Goal: Feedback & Contribution: Submit feedback/report problem

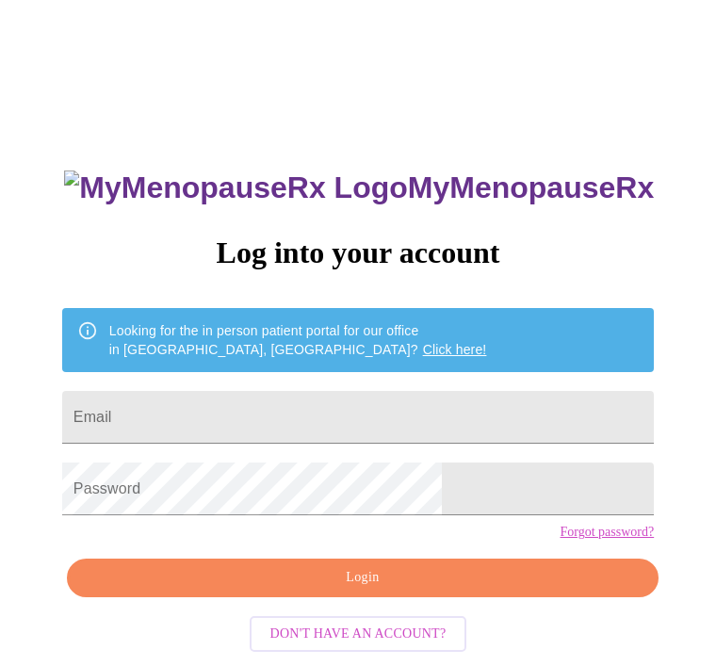
click at [391, 424] on input "Email" at bounding box center [358, 417] width 592 height 53
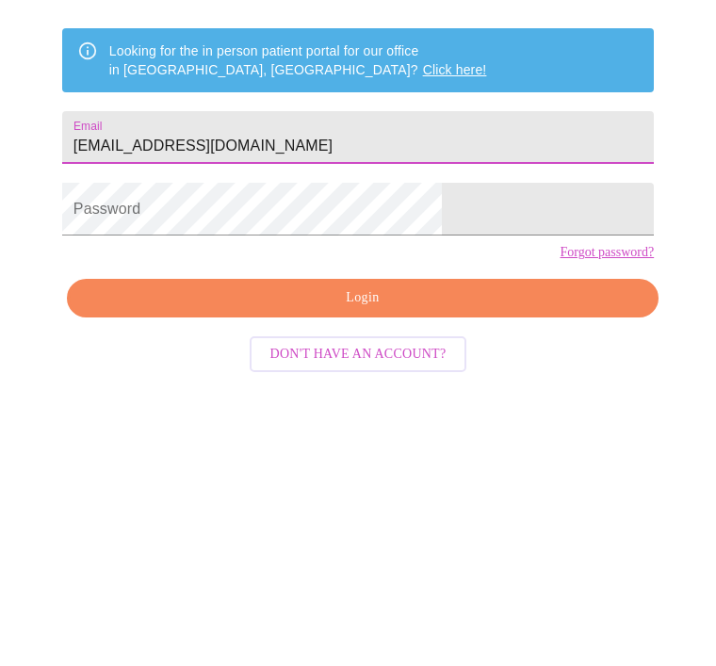
type input "Gvkcoyle@yahoo.com"
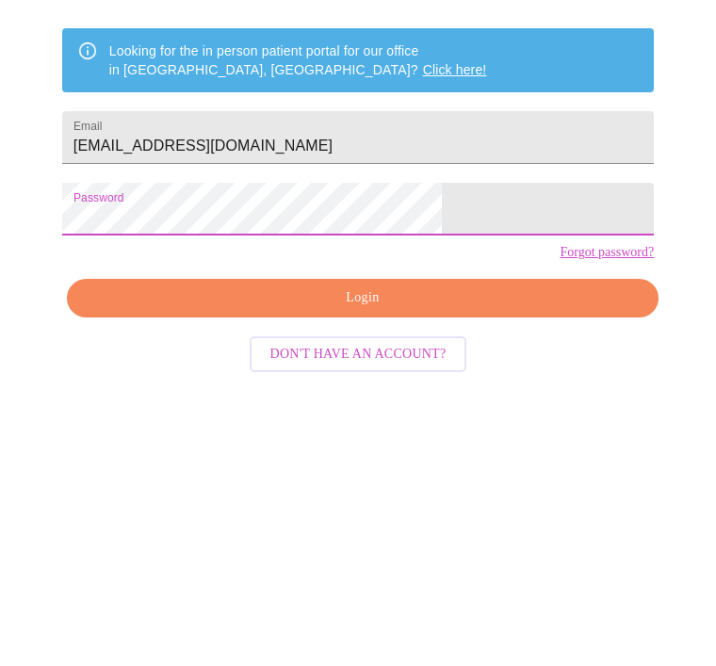
scroll to position [79, 0]
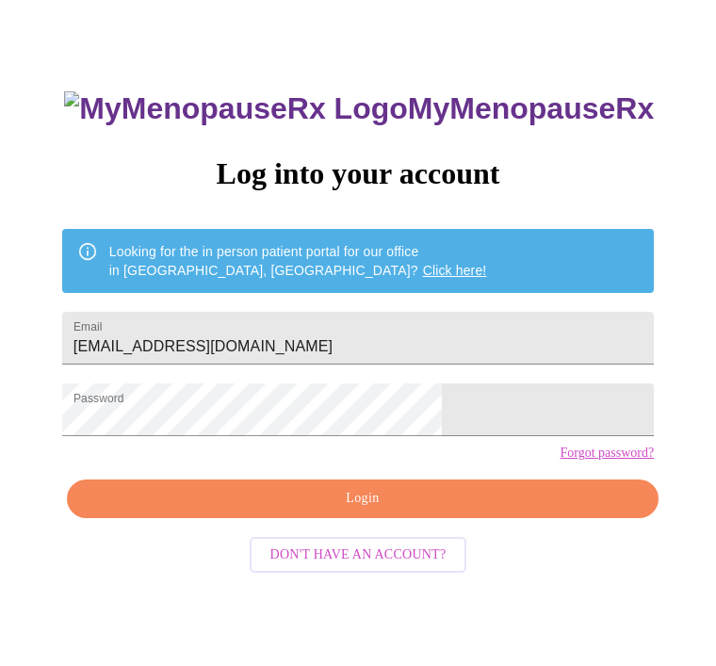
click at [372, 518] on button "Login" at bounding box center [363, 499] width 592 height 39
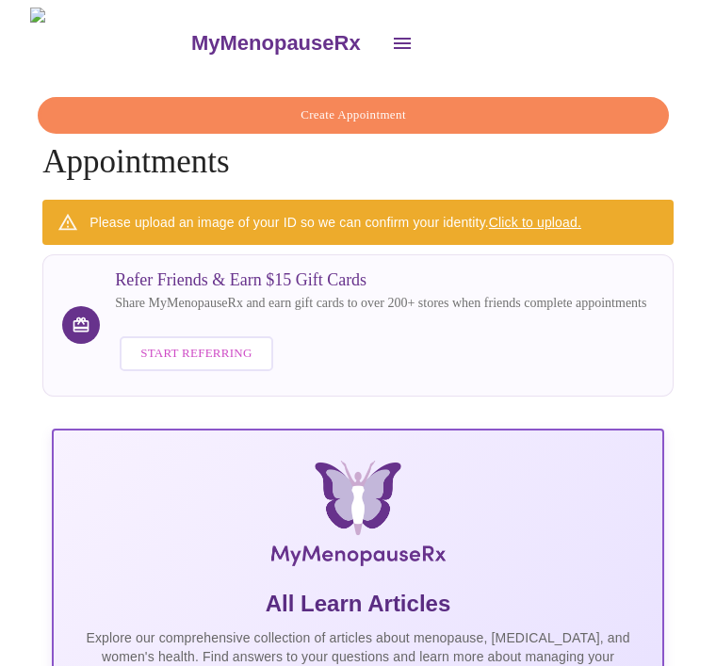
click at [534, 215] on link "Click to upload." at bounding box center [535, 222] width 92 height 15
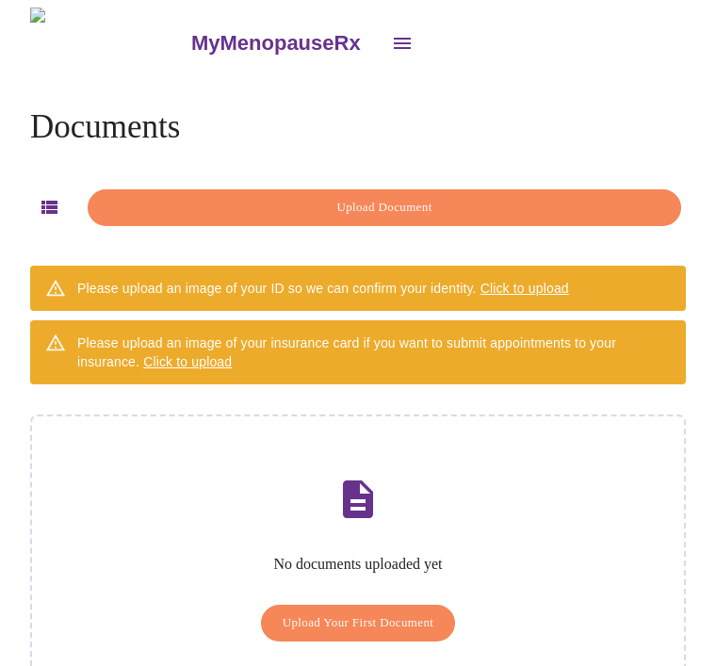
click at [379, 206] on span "Upload Document" at bounding box center [384, 208] width 550 height 22
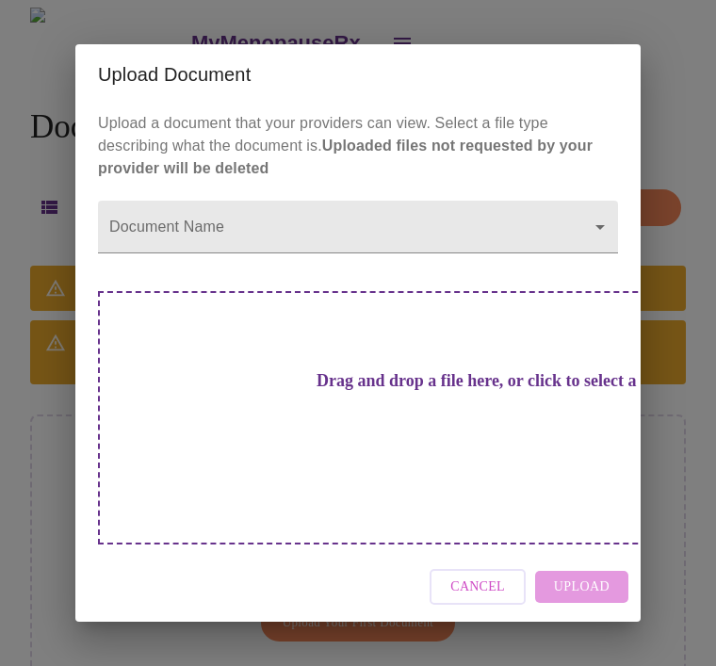
click at [604, 253] on body "MyMenopauseRx Documents Upload Document Please upload an image of your ID so we…" at bounding box center [358, 376] width 701 height 736
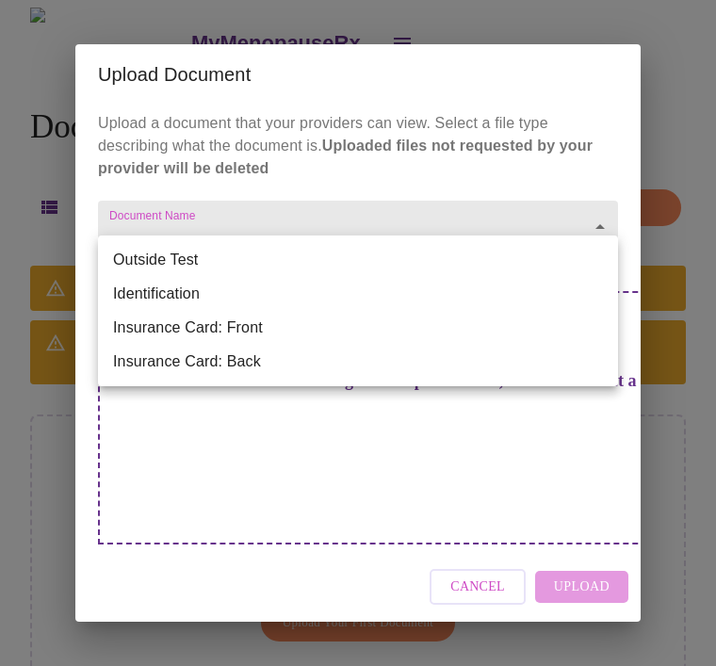
click at [684, 170] on div at bounding box center [358, 333] width 716 height 666
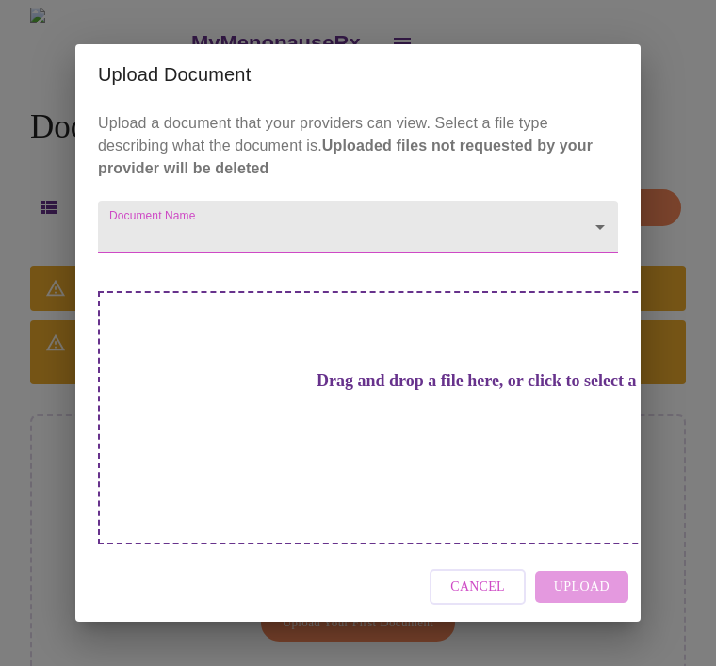
click at [306, 47] on div "Upload Document Upload a document that your providers can view. Select a file t…" at bounding box center [358, 333] width 716 height 666
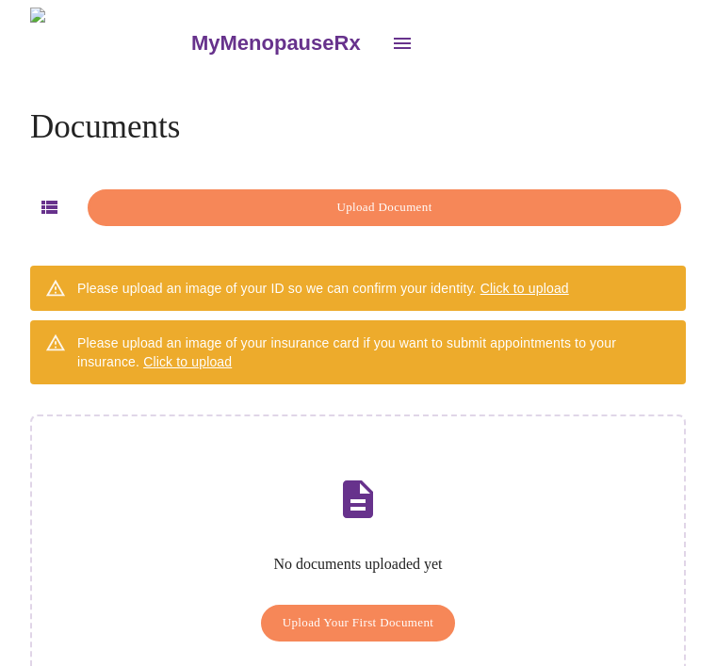
click at [379, 218] on button "Upload Document" at bounding box center [385, 207] width 594 height 37
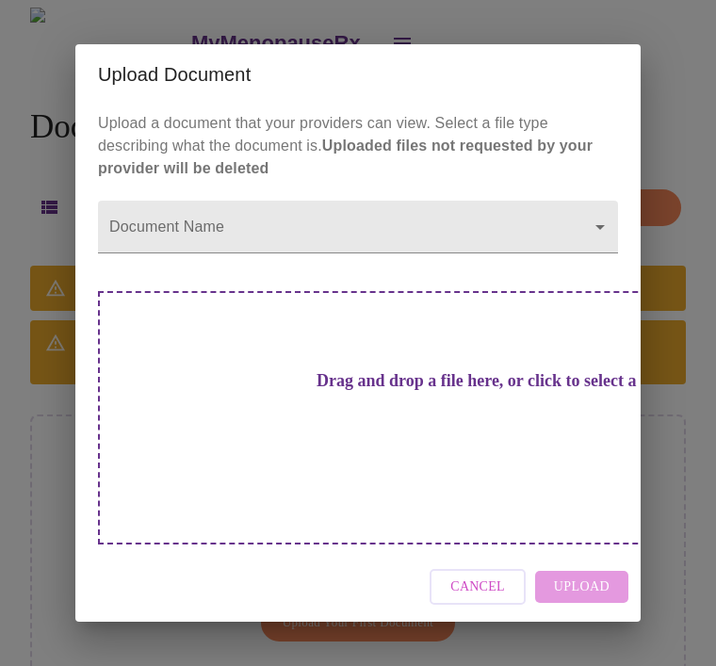
click at [214, 275] on body "MyMenopauseRx Documents Upload Document Please upload an image of your ID so we…" at bounding box center [358, 376] width 701 height 736
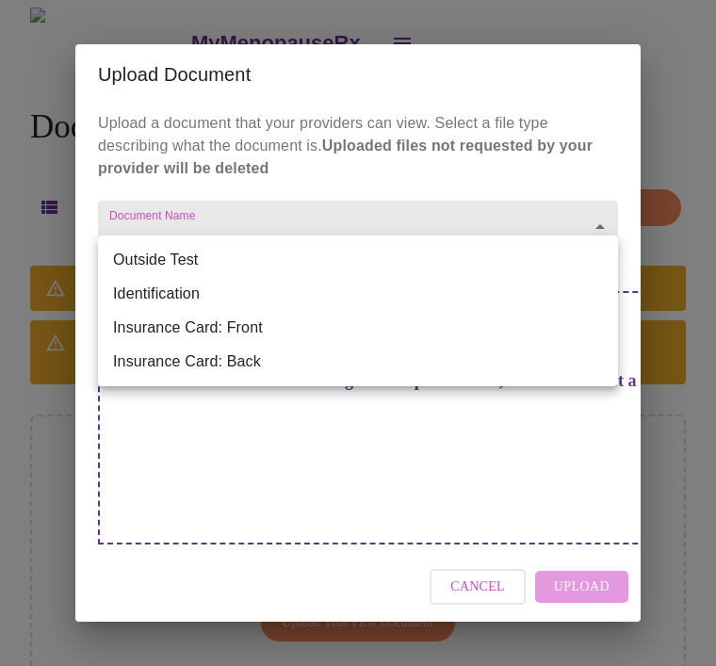
click at [350, 321] on li "Insurance Card: Front" at bounding box center [358, 328] width 520 height 34
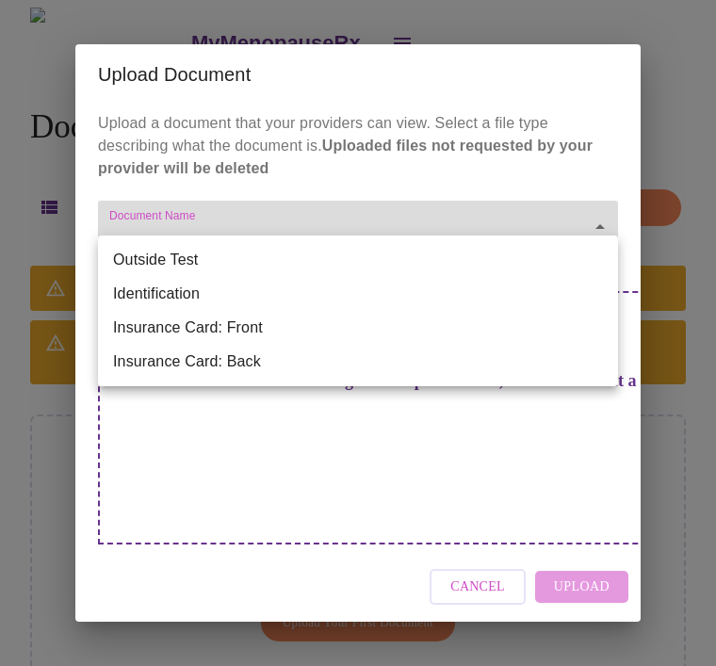
type input "Insurance Card: Front"
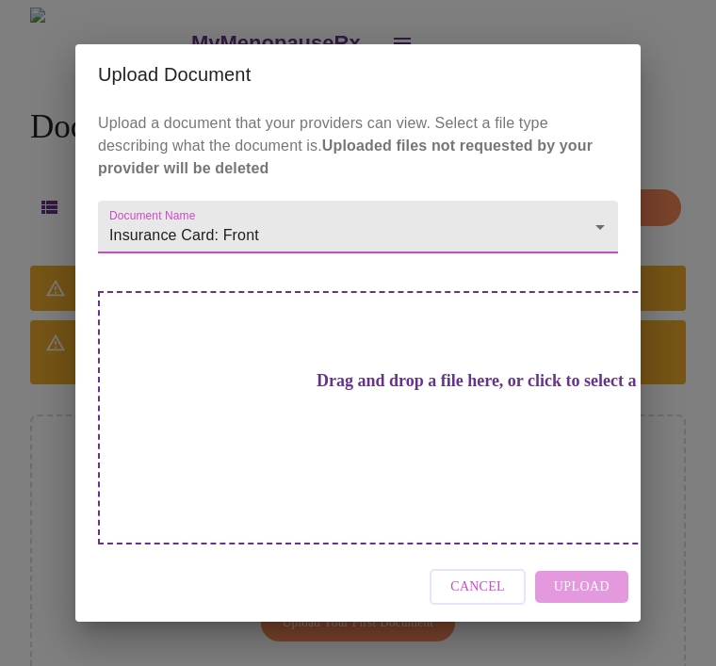
click at [340, 279] on body "MyMenopauseRx Documents Upload Document Please upload an image of your ID so we…" at bounding box center [358, 376] width 701 height 736
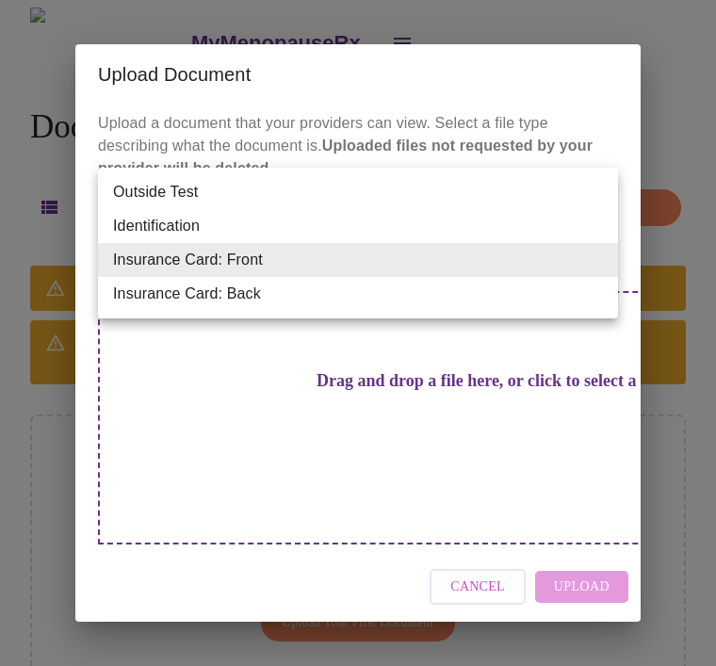
click at [647, 97] on div at bounding box center [358, 333] width 716 height 666
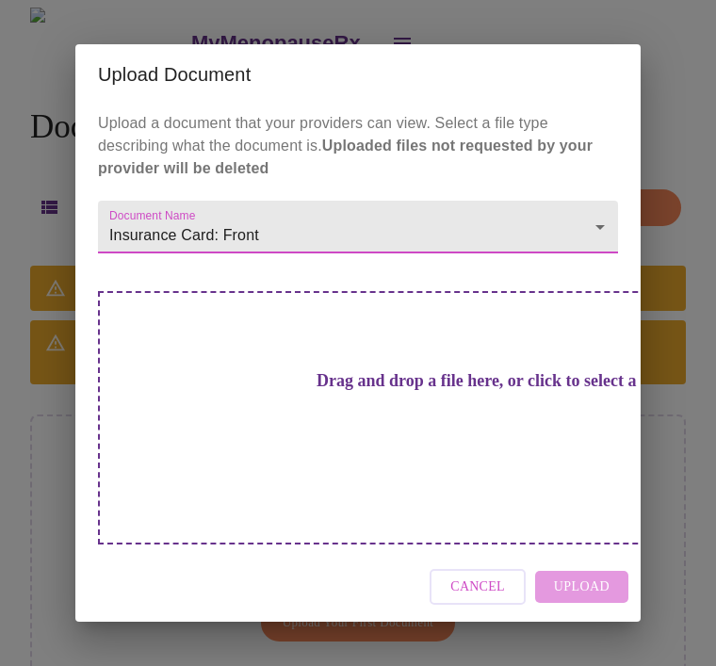
click at [489, 576] on span "Cancel" at bounding box center [478, 588] width 55 height 24
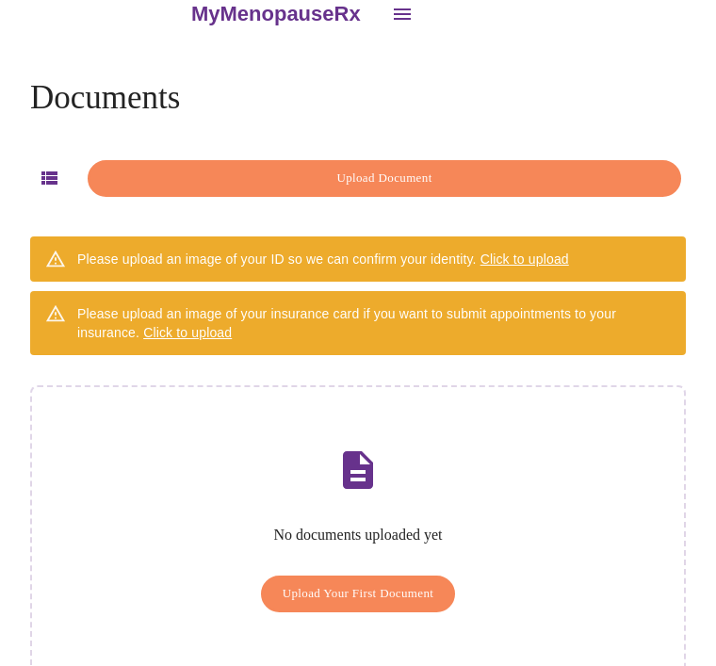
scroll to position [60, 0]
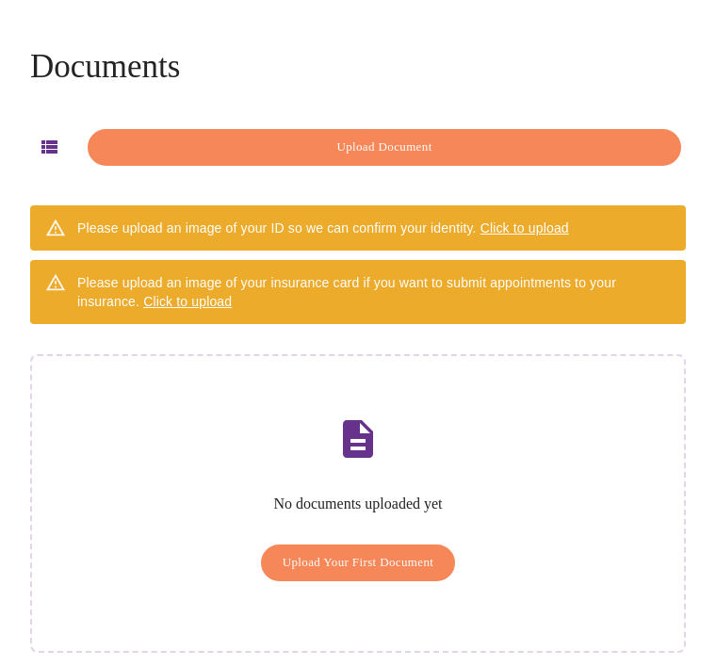
click at [366, 552] on span "Upload Your First Document" at bounding box center [359, 563] width 152 height 22
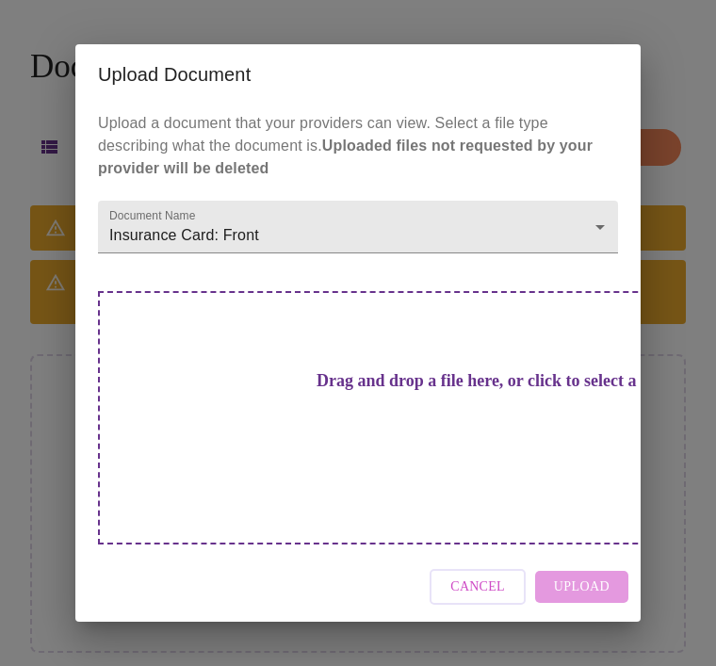
click at [523, 52] on div "Upload Document Upload a document that your providers can view. Select a file t…" at bounding box center [358, 333] width 716 height 666
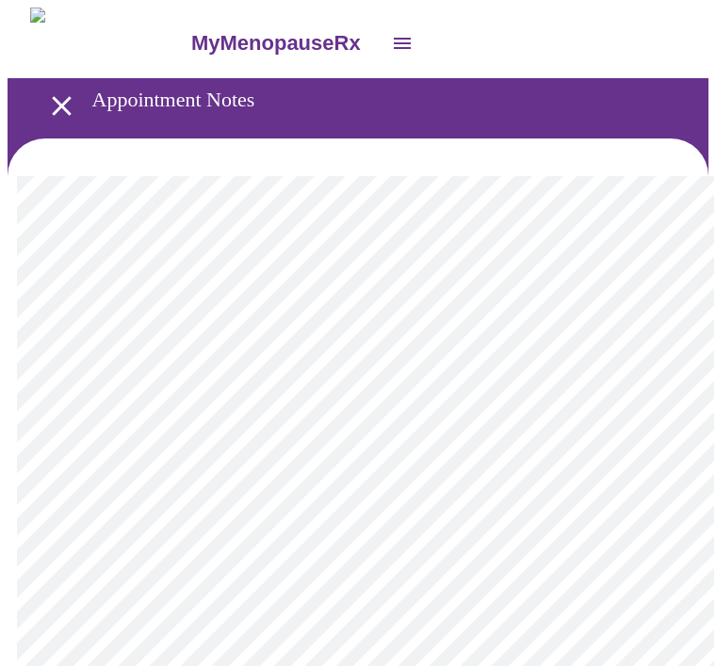
click at [380, 42] on button "open drawer" at bounding box center [402, 43] width 45 height 45
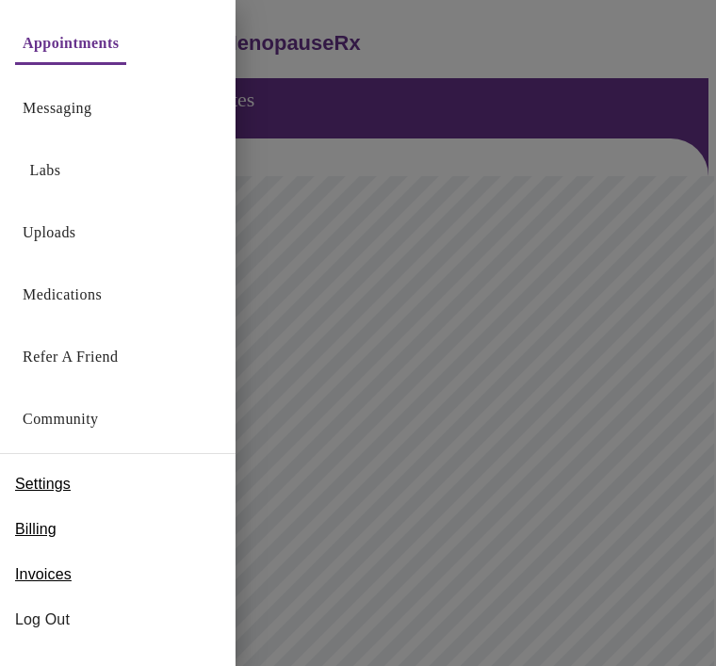
click at [67, 228] on link "Uploads" at bounding box center [50, 233] width 54 height 26
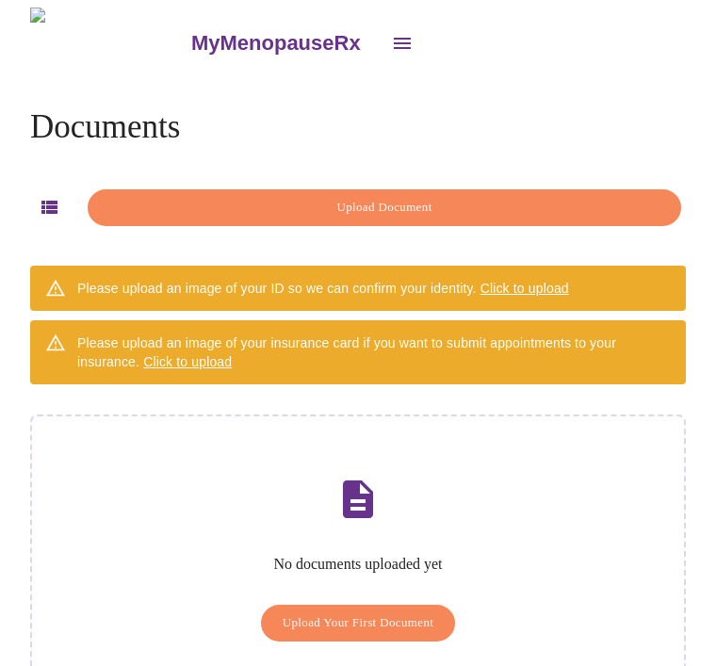
click at [388, 613] on span "Upload Your First Document" at bounding box center [359, 624] width 152 height 22
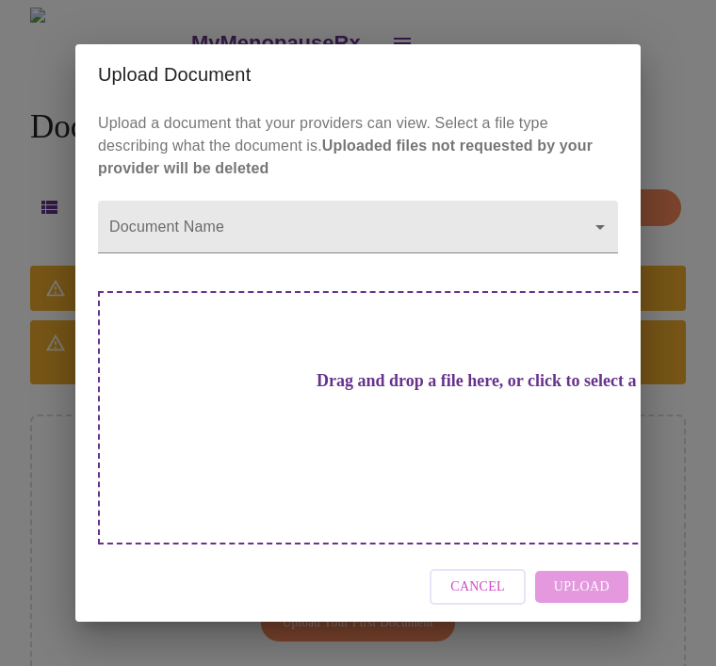
click at [600, 552] on div "Cancel Upload" at bounding box center [358, 587] width 566 height 71
click at [432, 430] on div "Drag and drop a file here, or click to select a file" at bounding box center [490, 418] width 784 height 254
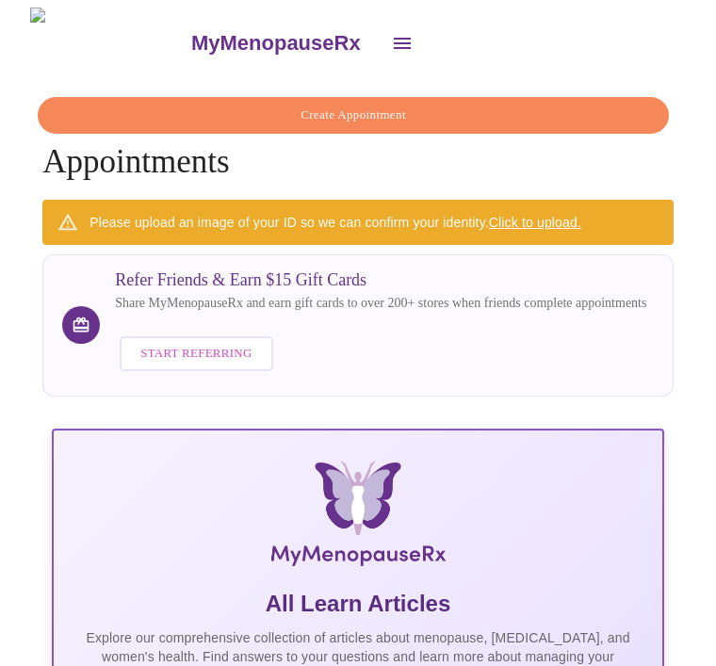
click at [391, 41] on icon "open drawer" at bounding box center [402, 43] width 23 height 23
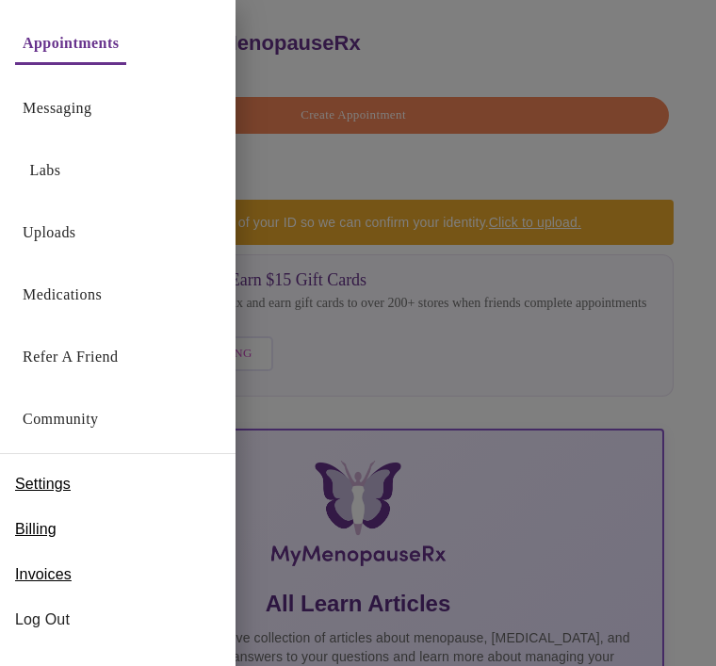
click at [70, 237] on link "Uploads" at bounding box center [50, 233] width 54 height 26
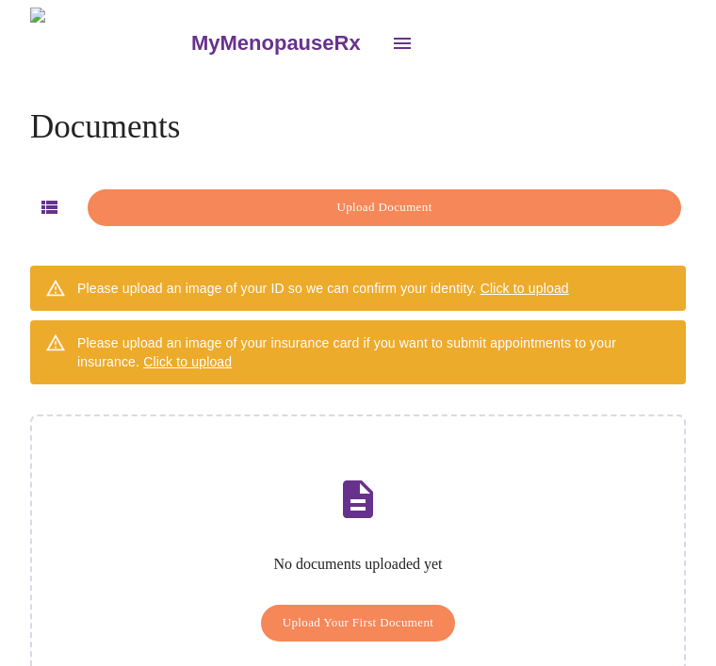
click at [390, 208] on span "Upload Document" at bounding box center [384, 208] width 550 height 22
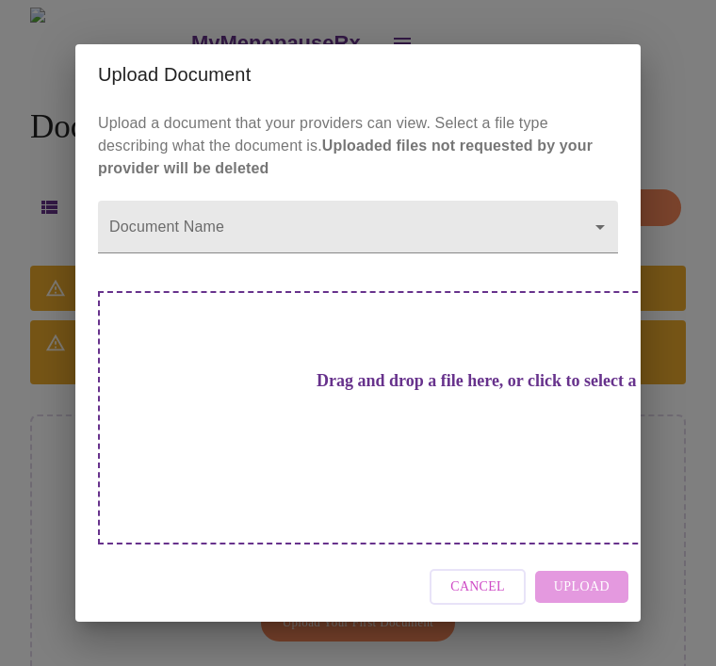
click at [367, 391] on h3 "Drag and drop a file here, or click to select a file" at bounding box center [490, 381] width 520 height 20
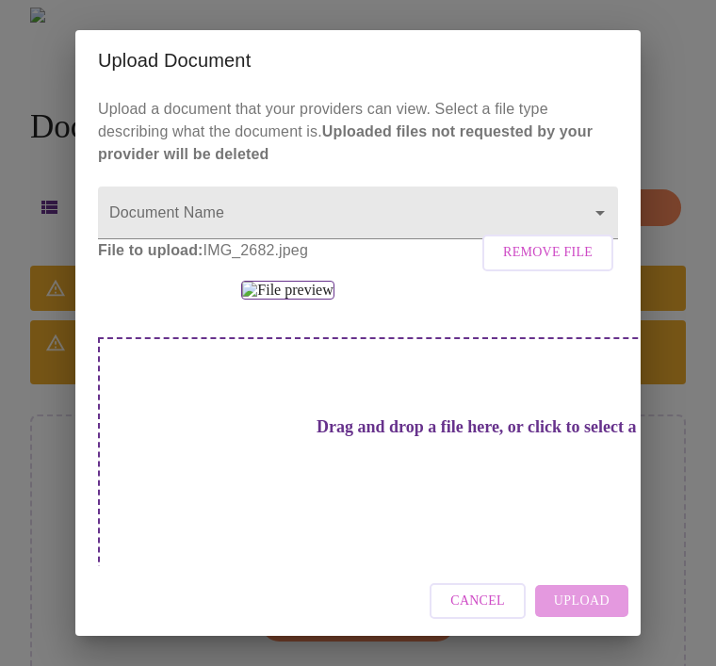
click at [559, 300] on div at bounding box center [358, 290] width 520 height 19
click at [596, 611] on div "Cancel Upload" at bounding box center [358, 602] width 566 height 71
click at [593, 602] on div "Cancel Upload" at bounding box center [358, 602] width 566 height 71
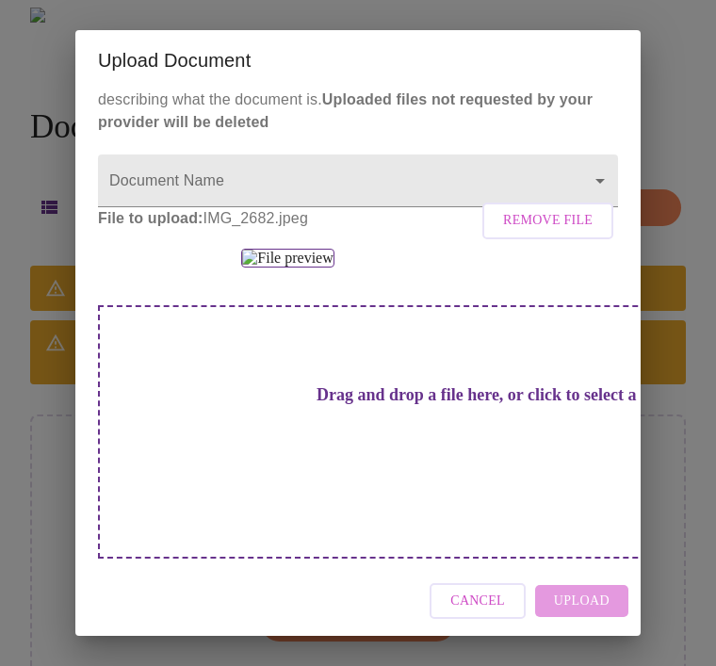
scroll to position [250, 0]
click at [420, 485] on div "Drag and drop a file here, or click to select a file" at bounding box center [490, 432] width 784 height 254
click at [443, 511] on div "Drag and drop a file here, or click to select a file" at bounding box center [490, 432] width 784 height 254
click at [361, 482] on div "Drag and drop a file here, or click to select a file" at bounding box center [490, 432] width 784 height 254
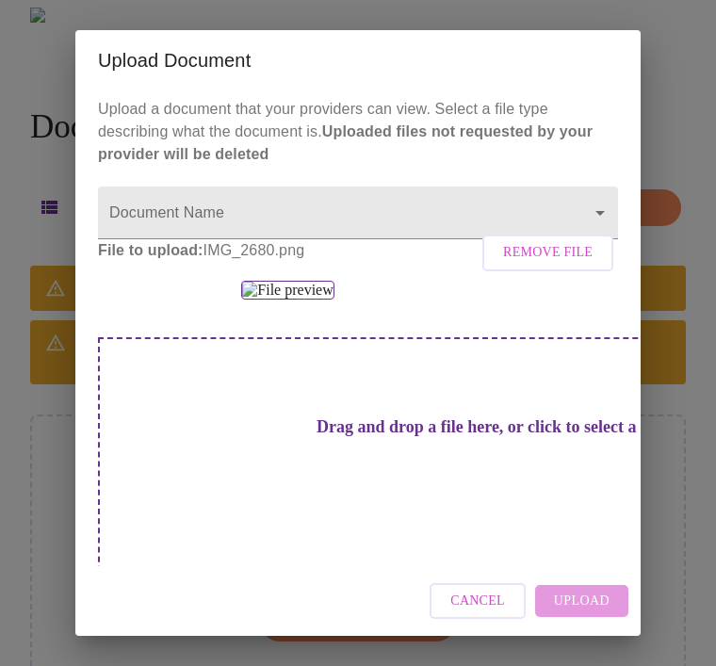
scroll to position [0, 0]
click at [677, 384] on div "Upload Document Upload a document that your providers can view. Select a file t…" at bounding box center [358, 333] width 716 height 666
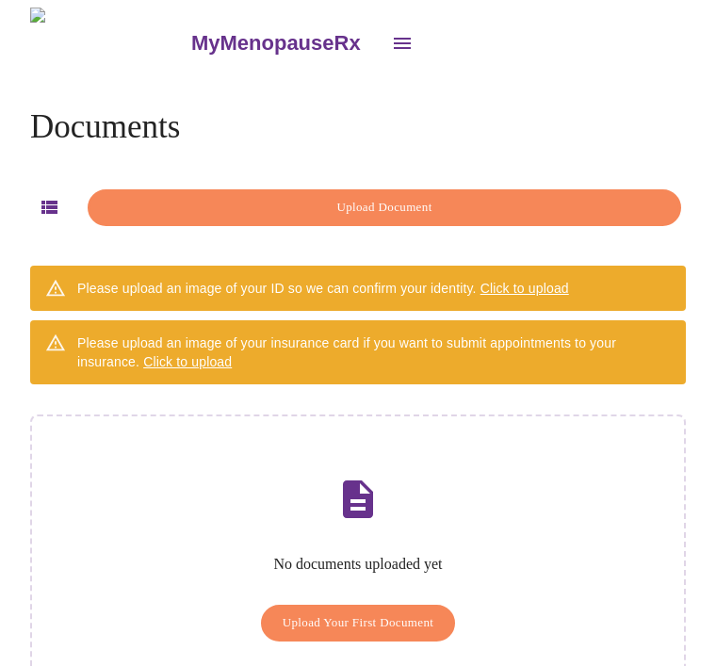
click at [41, 209] on icon "button" at bounding box center [49, 207] width 23 height 23
click at [391, 33] on icon "open drawer" at bounding box center [402, 43] width 23 height 23
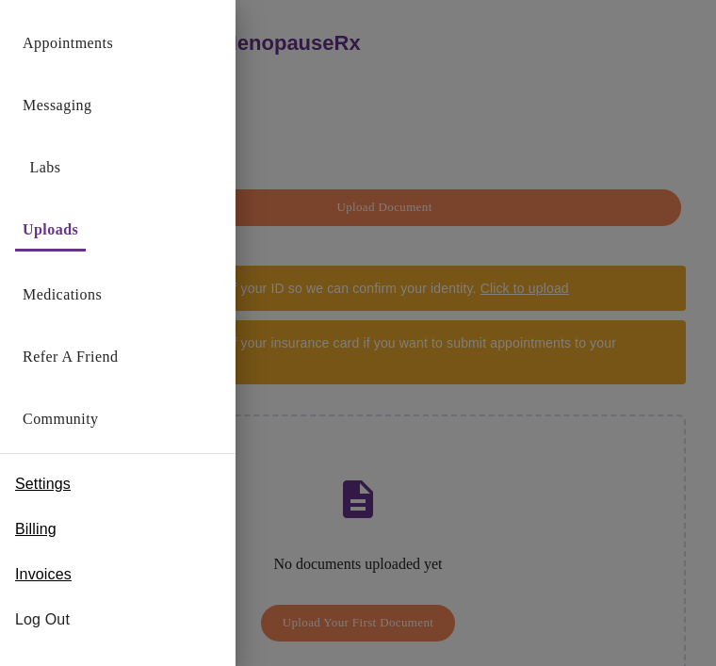
click at [75, 107] on link "Messaging" at bounding box center [57, 105] width 69 height 26
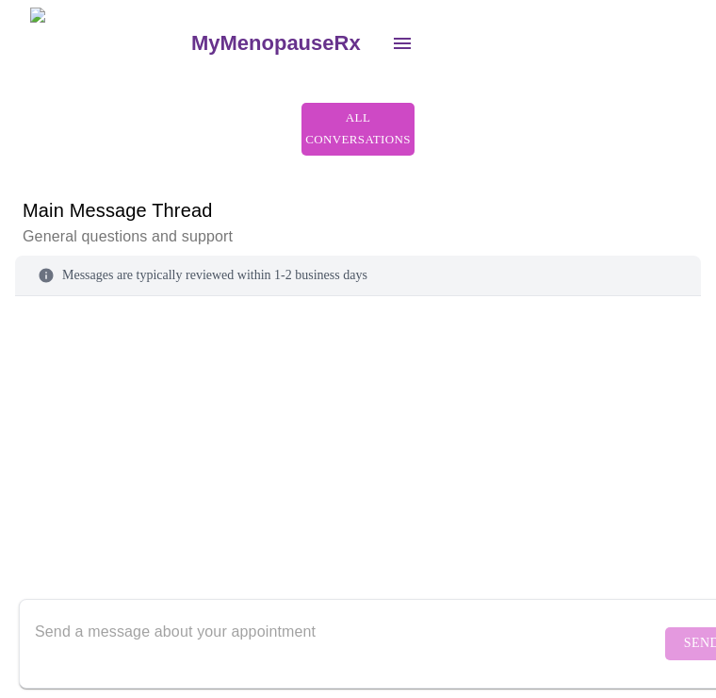
click at [391, 41] on icon "open drawer" at bounding box center [402, 43] width 23 height 23
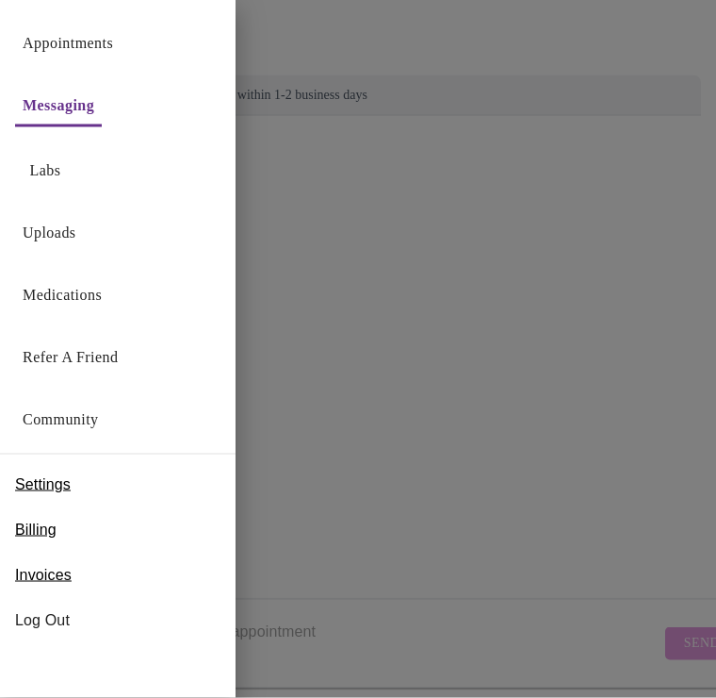
scroll to position [192, 0]
click at [408, 429] on div at bounding box center [358, 349] width 716 height 698
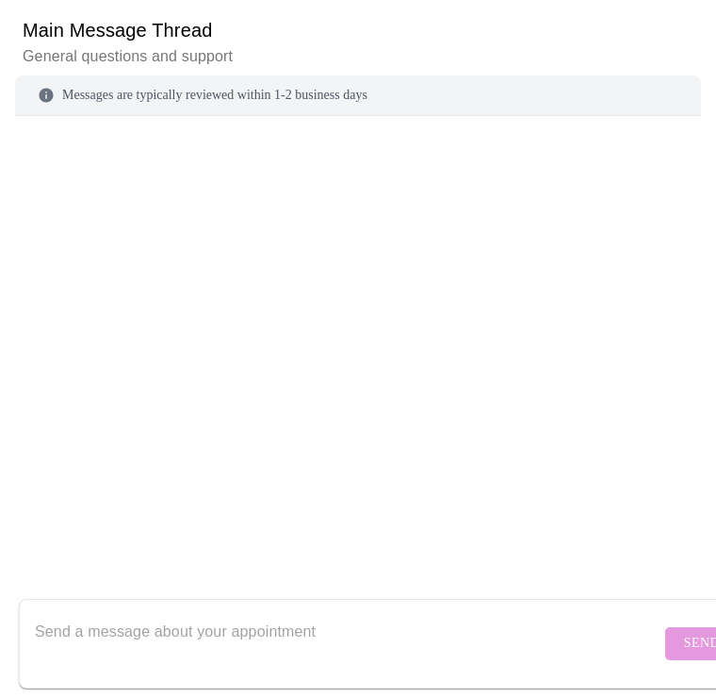
click at [145, 613] on textarea "Send a message about your appointment" at bounding box center [348, 643] width 626 height 60
click at [37, 620] on textarea "I just tried to upload a consent" at bounding box center [348, 643] width 626 height 60
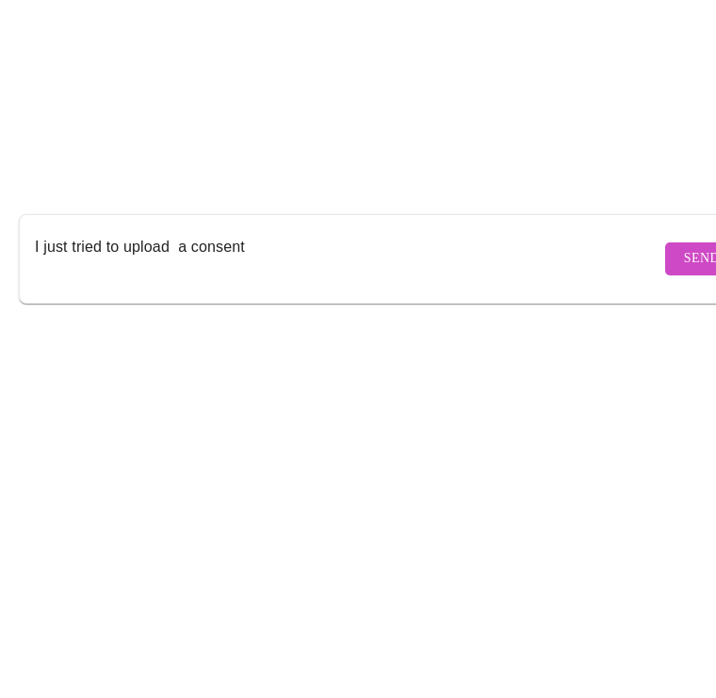
click at [200, 613] on textarea "I just tried to upload a consent" at bounding box center [348, 643] width 626 height 60
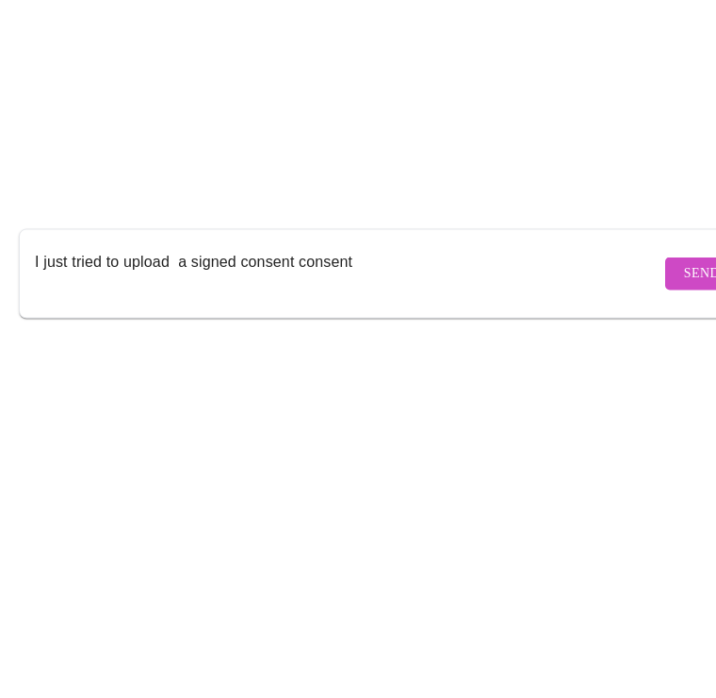
click at [402, 613] on textarea "I just tried to upload a signed consent consent" at bounding box center [348, 643] width 626 height 60
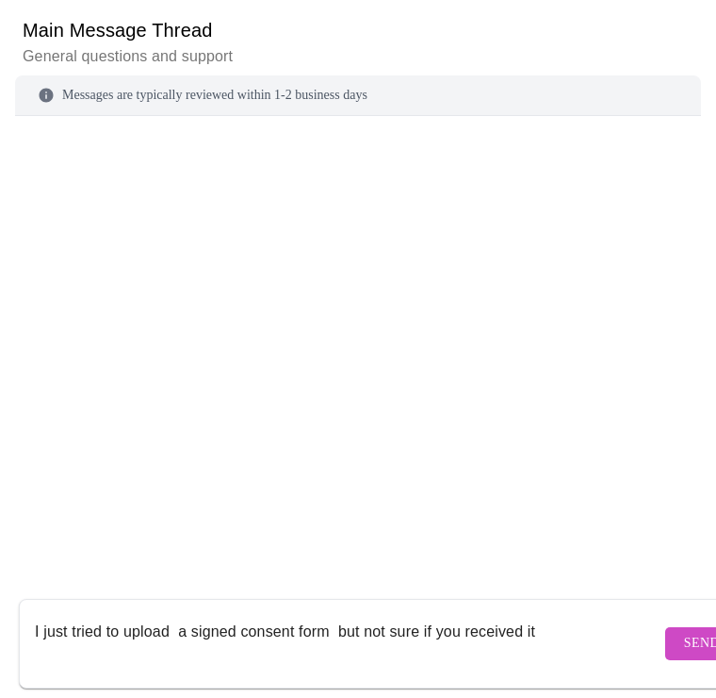
click at [552, 616] on textarea "I just tried to upload a signed consent form but not sure if you received it" at bounding box center [348, 643] width 626 height 60
click at [538, 615] on textarea "I just tried to upload a signed consent form but not sure if you received it" at bounding box center [348, 643] width 626 height 60
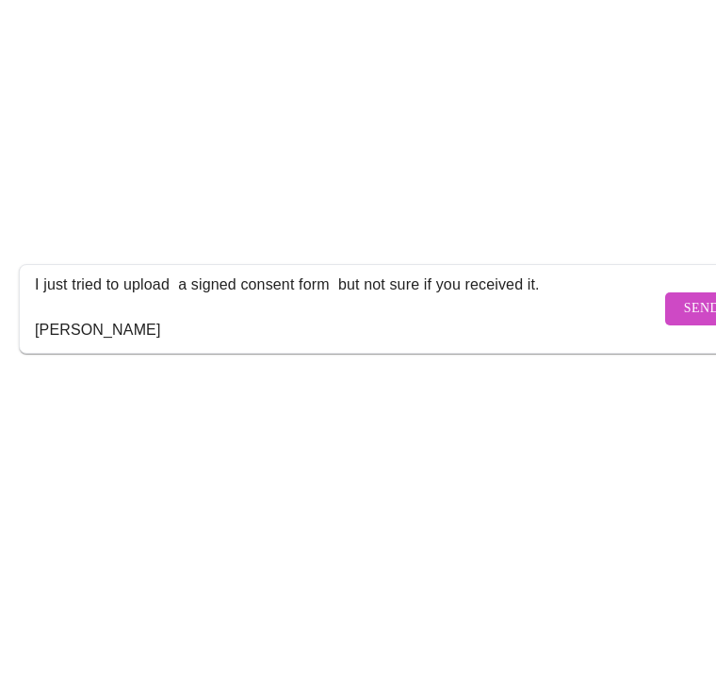
scroll to position [90, 0]
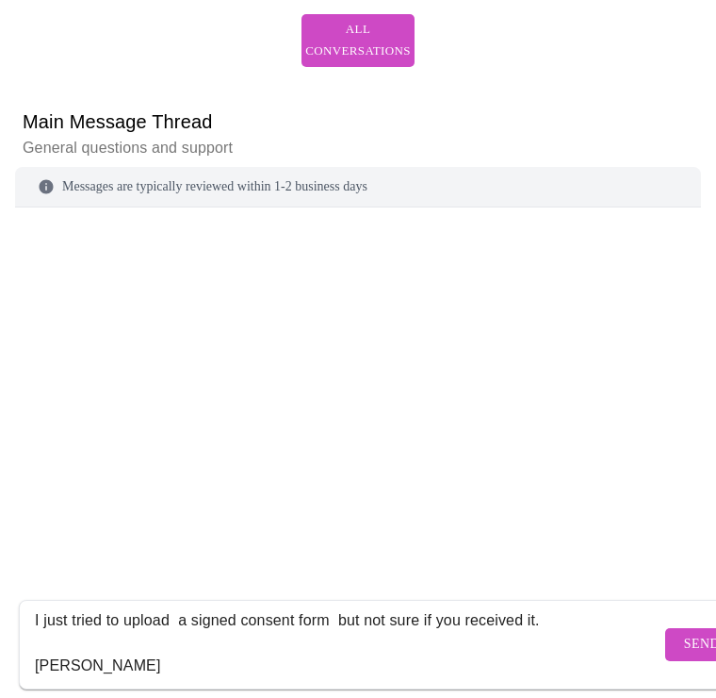
click at [386, 652] on textarea "I just tried to upload a signed consent form but not sure if you received it. G…" at bounding box center [348, 643] width 626 height 60
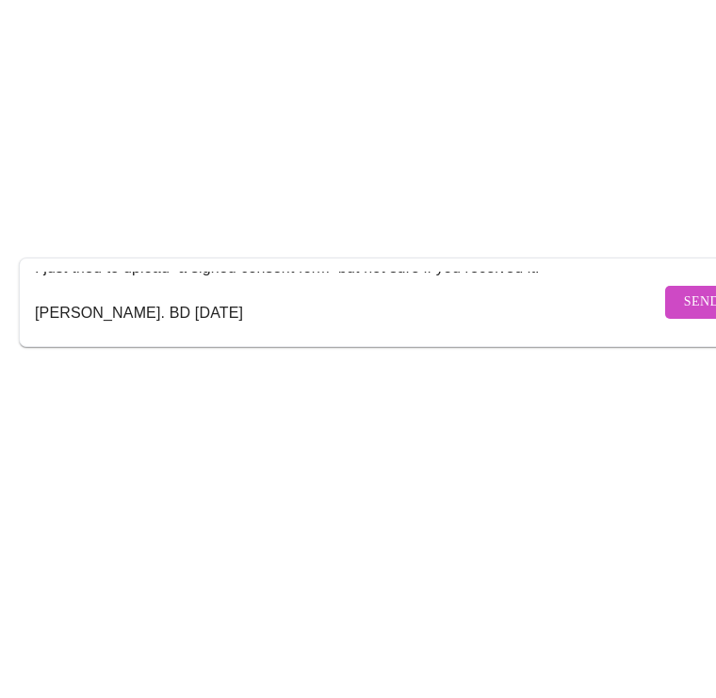
scroll to position [192, 0]
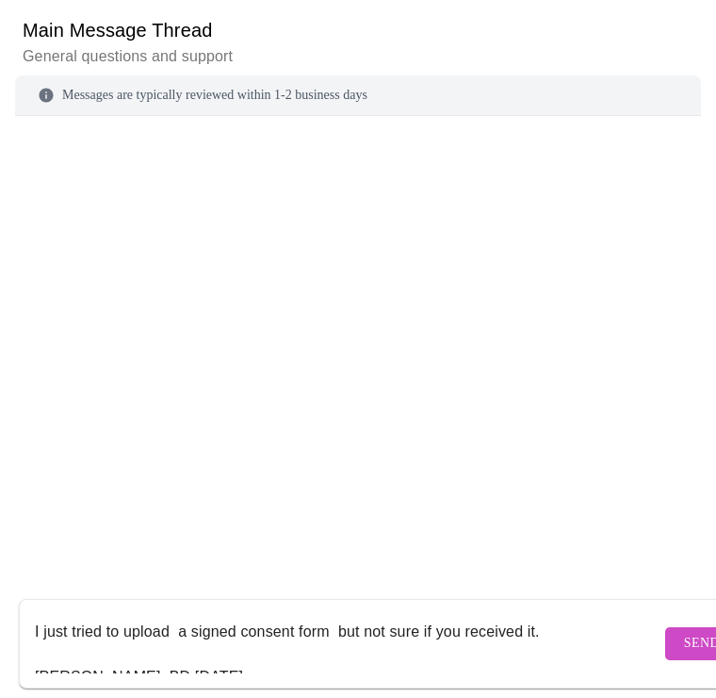
click at [459, 651] on textarea "I just tried to upload a signed consent form but not sure if you received it. G…" at bounding box center [348, 643] width 626 height 60
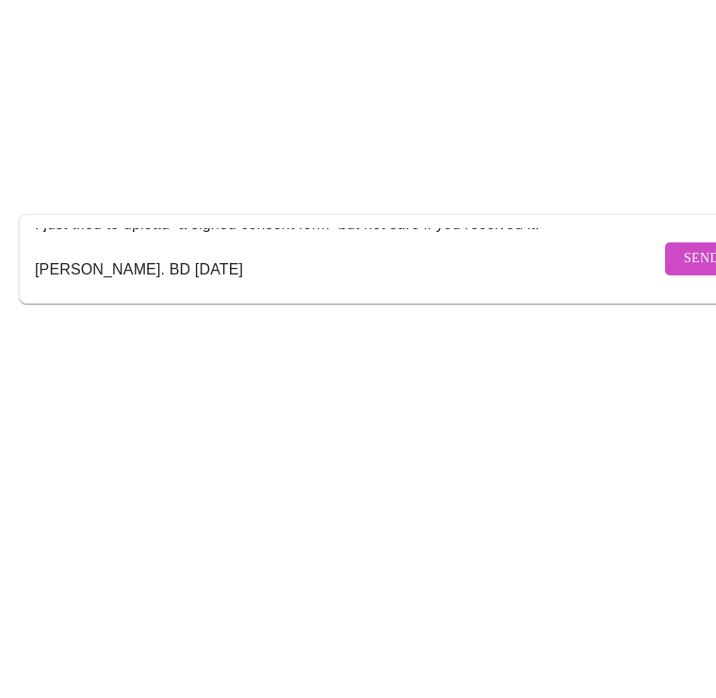
scroll to position [45, 0]
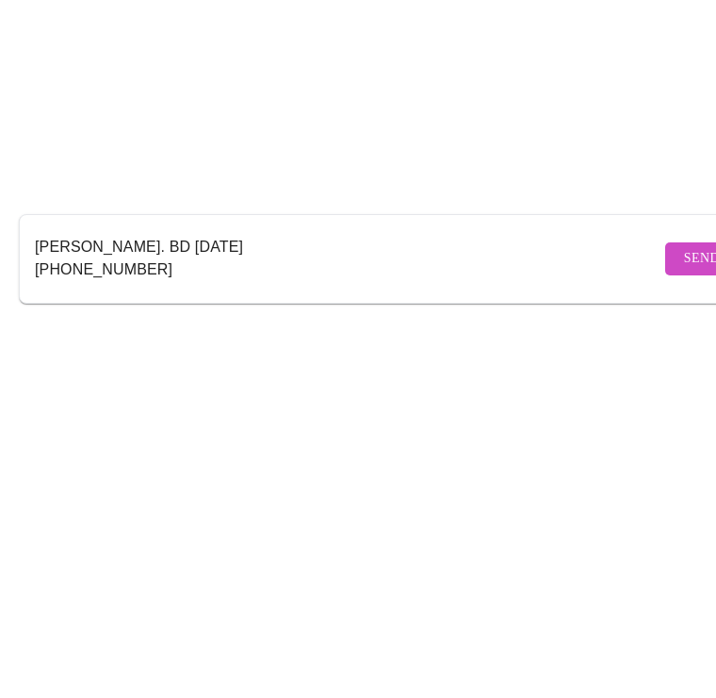
type textarea "I just tried to upload a signed consent form but not sure if you received it. G…"
click at [684, 632] on span "Send" at bounding box center [702, 644] width 36 height 24
